Goal: Check status: Check status

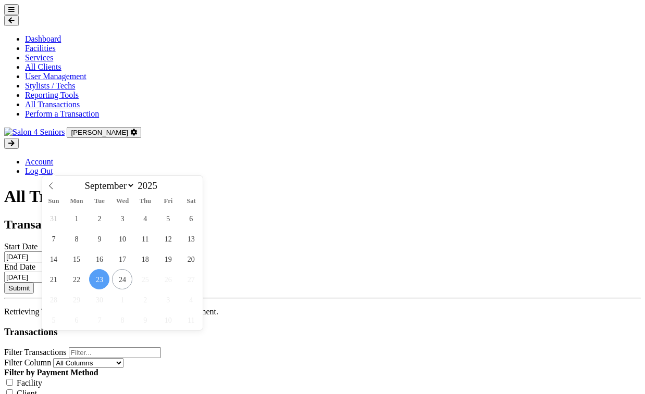
drag, startPoint x: 156, startPoint y: 167, endPoint x: 28, endPoint y: 167, distance: 128.1
click at [28, 187] on div "All Transactions Transaction Dates Start Date [DATE] End Date [DATE] Submit Ret…" at bounding box center [322, 370] width 636 height 367
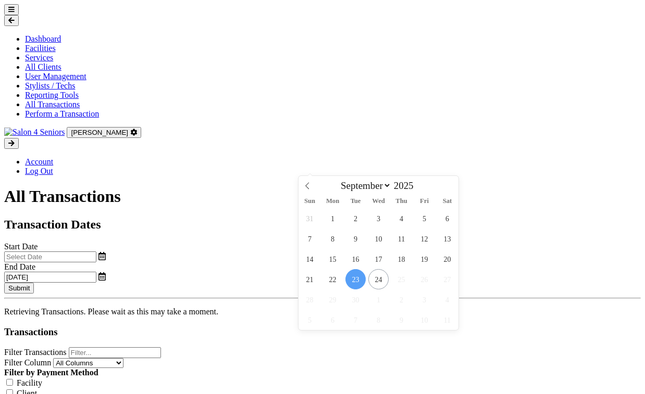
drag, startPoint x: 372, startPoint y: 167, endPoint x: 278, endPoint y: 166, distance: 94.8
click at [278, 242] on div "Start Date End Date [DATE] Submit" at bounding box center [322, 268] width 636 height 52
click at [242, 201] on div "All Transactions Transaction Dates Start Date End Date Submit Retrieving Transa…" at bounding box center [322, 370] width 636 height 367
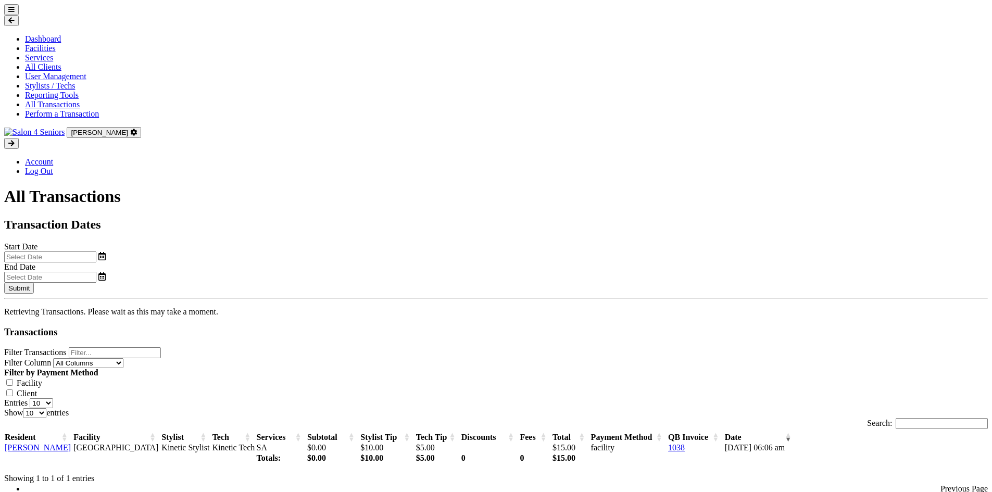
click at [15, 13] on icon at bounding box center [11, 9] width 6 height 7
click at [74, 109] on link "All Transactions" at bounding box center [52, 104] width 55 height 9
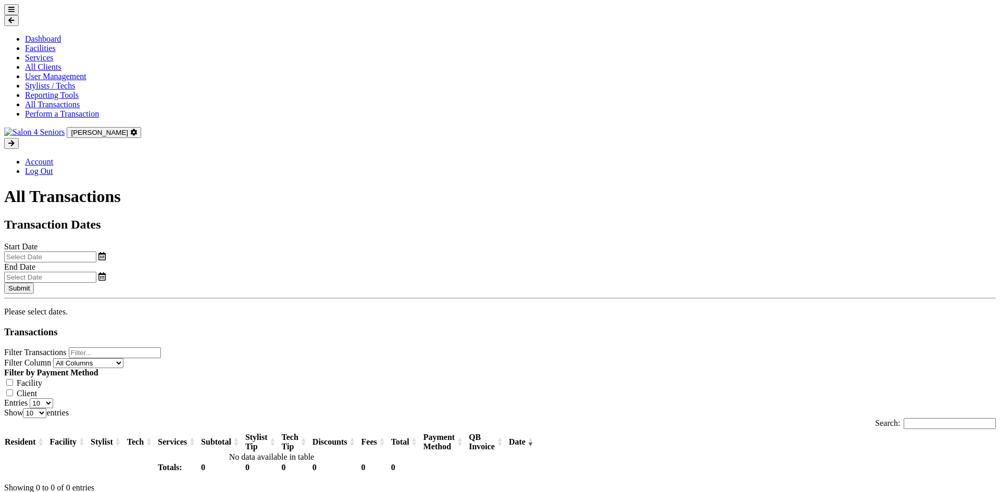
select select "8"
click at [96, 252] on input "text" at bounding box center [50, 257] width 92 height 11
click at [137, 216] on span "1" at bounding box center [139, 218] width 20 height 20
type input "09/01/2025"
click at [96, 272] on input "text" at bounding box center [50, 277] width 92 height 11
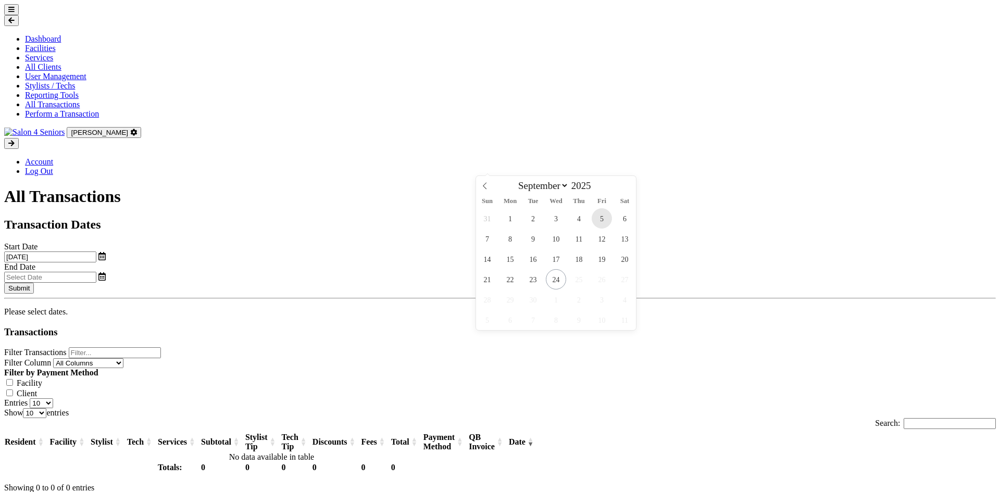
click at [604, 220] on span "5" at bounding box center [602, 218] width 20 height 20
type input "09/05/2025"
click at [34, 283] on button "Submit" at bounding box center [19, 288] width 30 height 11
